Goal: Task Accomplishment & Management: Use online tool/utility

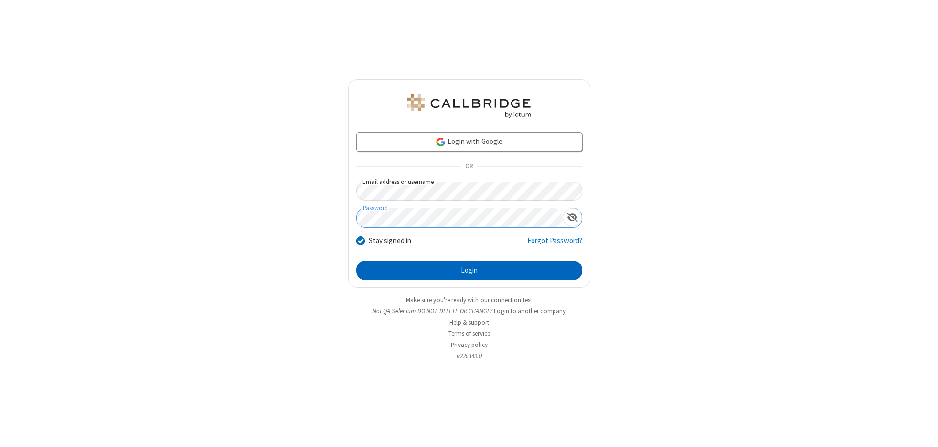
click at [469, 271] on button "Login" at bounding box center [469, 271] width 226 height 20
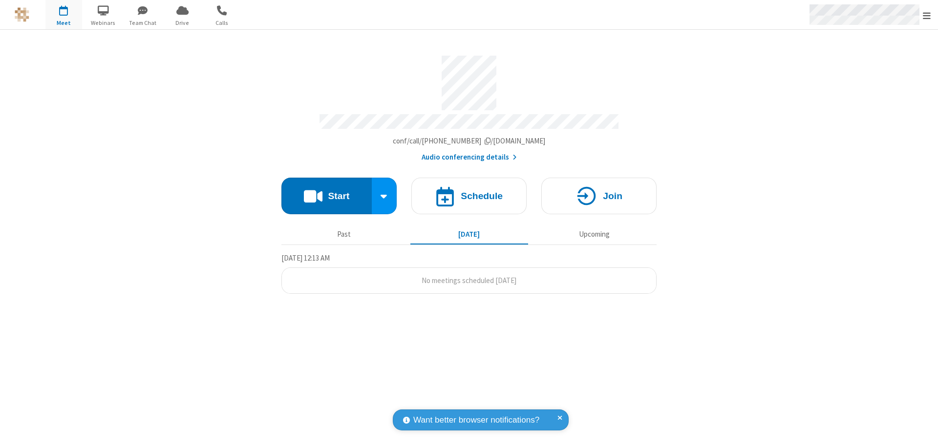
click at [926, 15] on span "Open menu" at bounding box center [926, 16] width 8 height 10
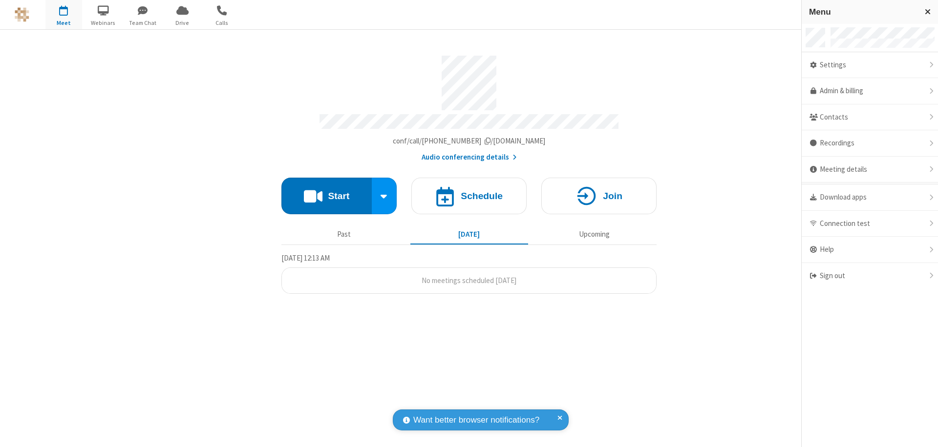
click at [63, 15] on span "button" at bounding box center [63, 10] width 37 height 17
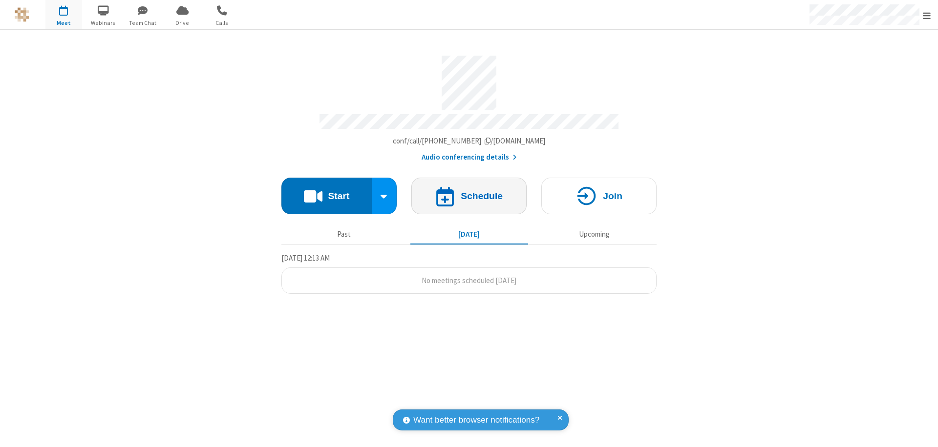
click at [469, 191] on h4 "Schedule" at bounding box center [481, 195] width 42 height 9
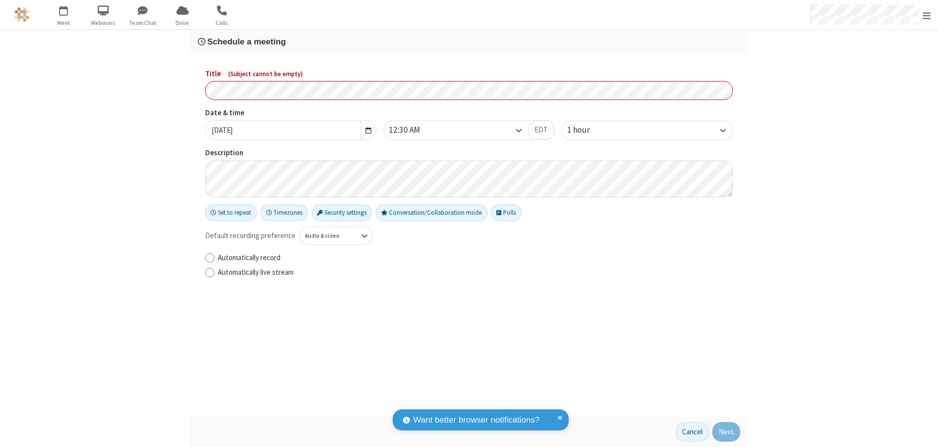
click at [469, 42] on h3 "Schedule a meeting" at bounding box center [469, 41] width 542 height 9
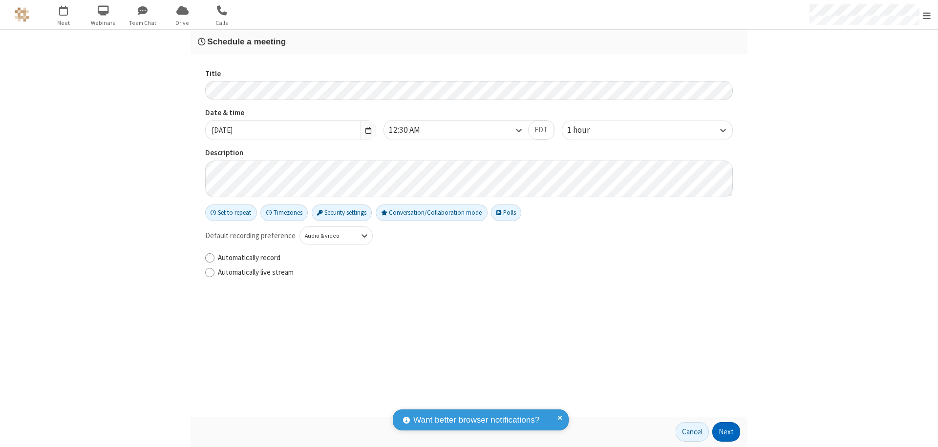
click at [726, 432] on button "Next" at bounding box center [726, 432] width 28 height 20
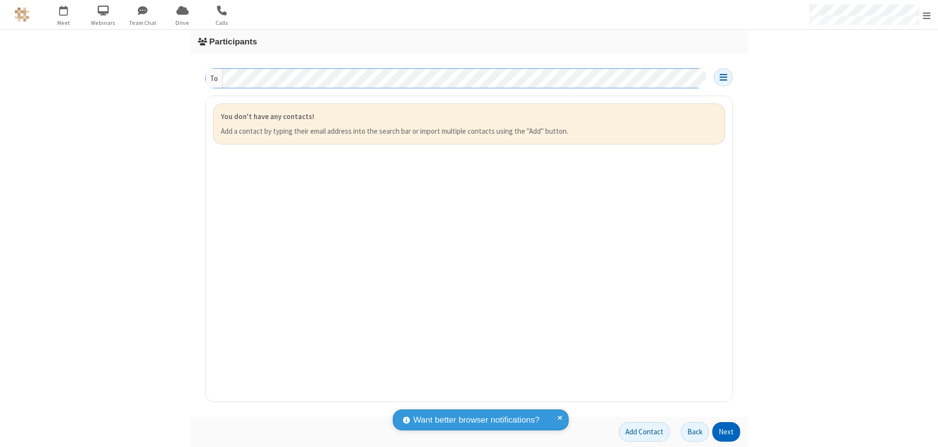
click at [726, 432] on button "Next" at bounding box center [726, 432] width 28 height 20
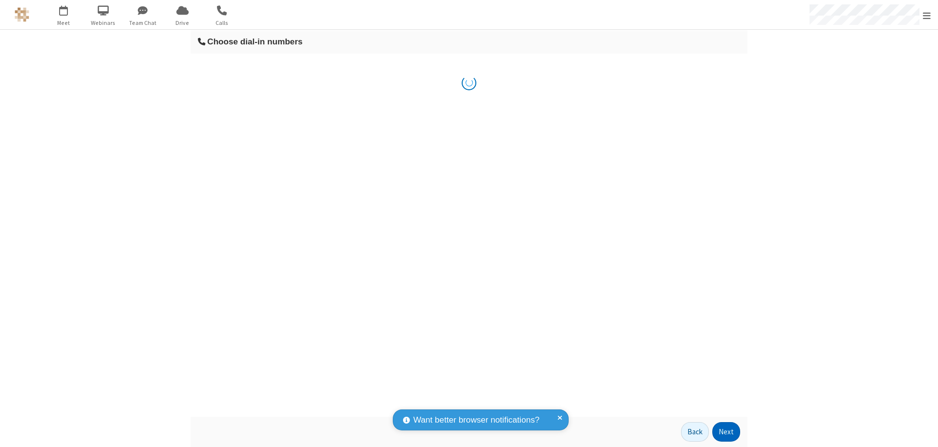
click at [726, 432] on button "Next" at bounding box center [726, 432] width 28 height 20
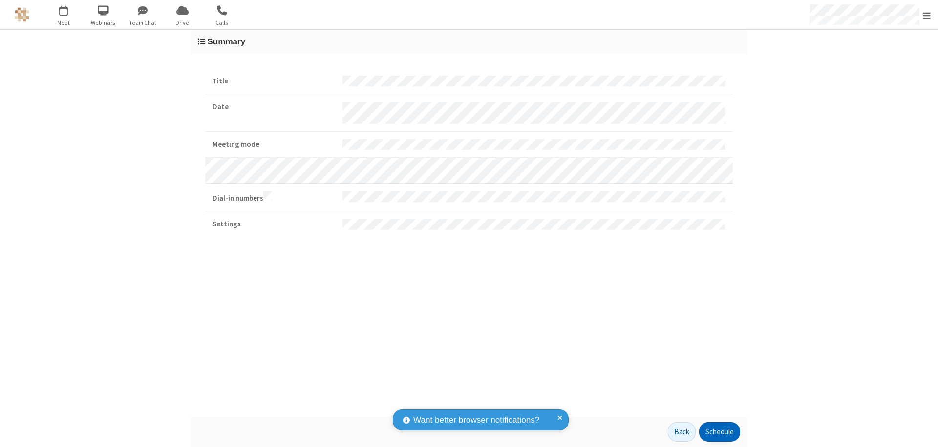
click at [719, 432] on button "Schedule" at bounding box center [719, 432] width 41 height 20
